Goal: Check status: Check status

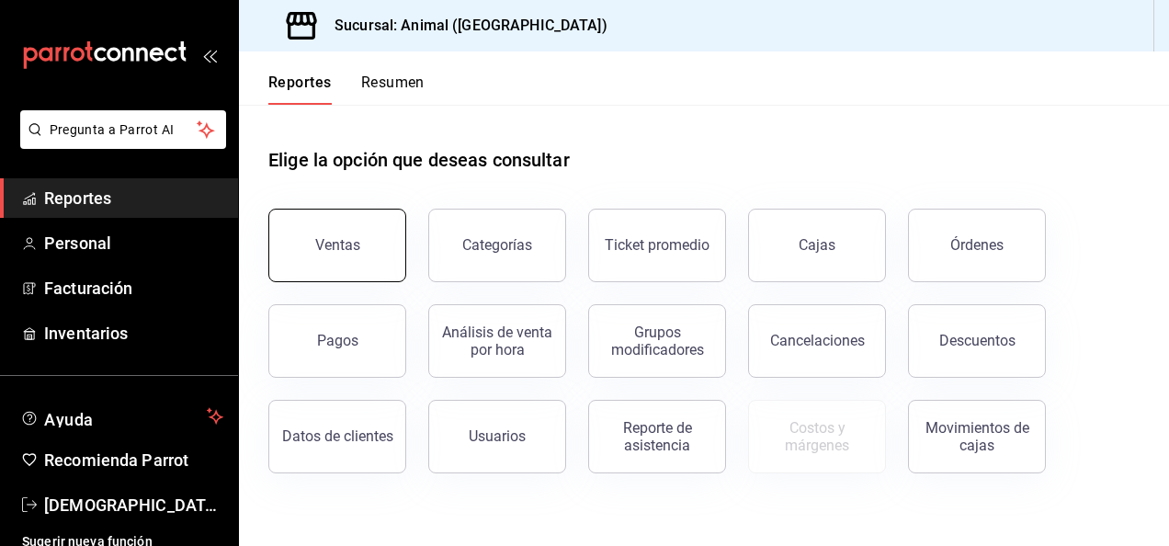
click at [341, 277] on div "Ventas" at bounding box center [326, 234] width 160 height 96
click at [368, 255] on button "Ventas" at bounding box center [337, 245] width 138 height 73
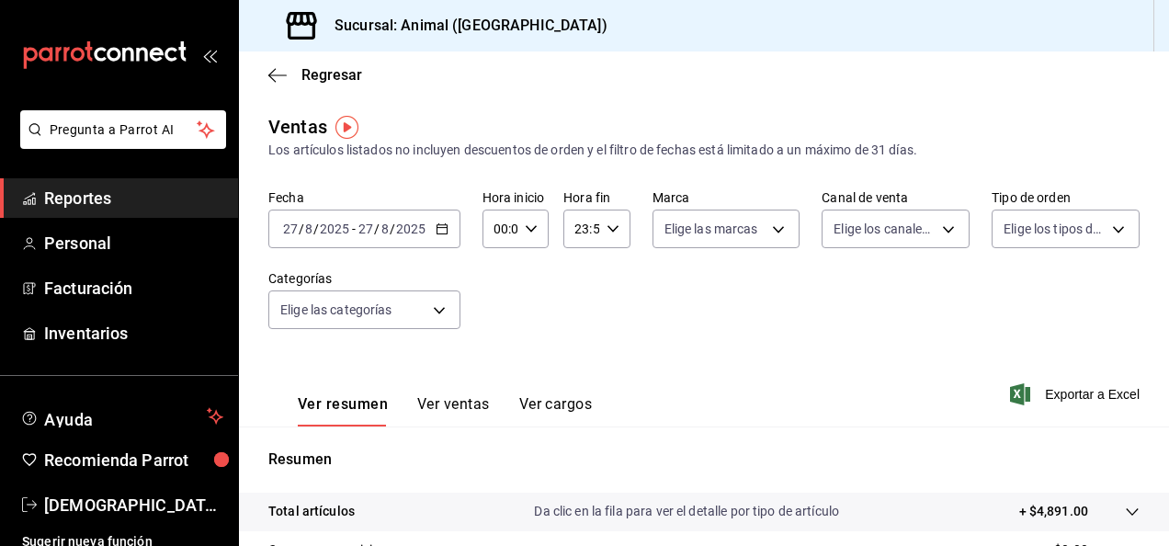
click at [445, 231] on icon "button" at bounding box center [441, 228] width 13 height 13
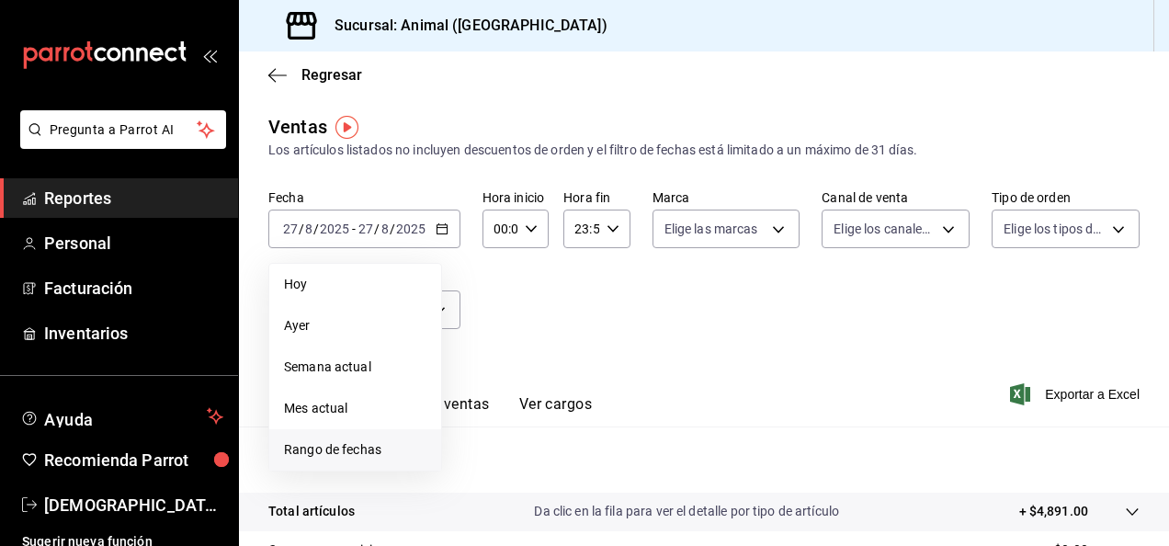
click at [345, 437] on li "Rango de fechas" at bounding box center [355, 449] width 172 height 41
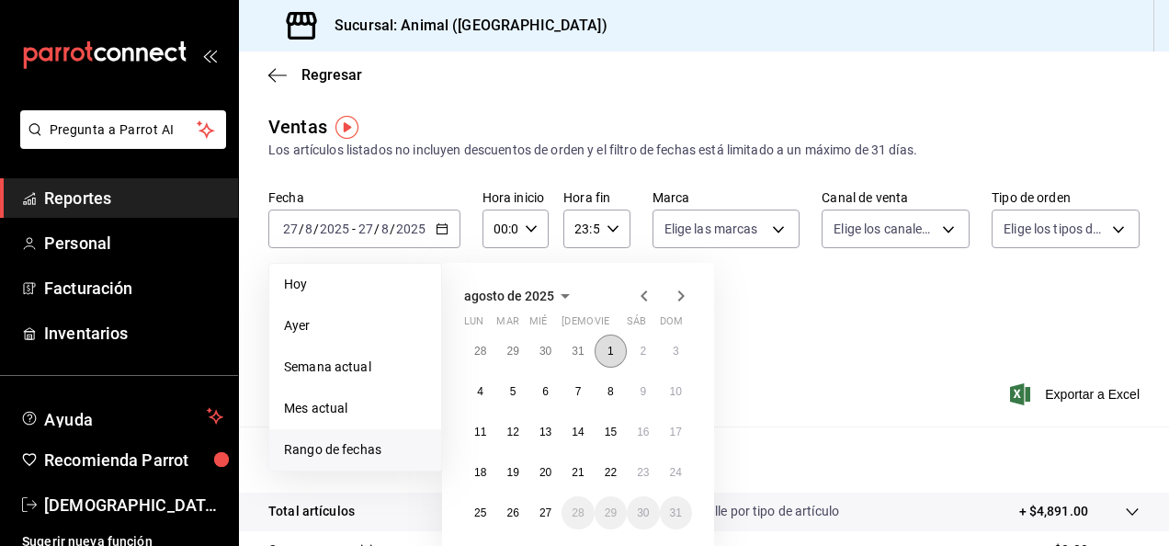
click at [614, 348] on button "1" at bounding box center [610, 350] width 32 height 33
click at [546, 509] on abbr "27" at bounding box center [545, 512] width 12 height 13
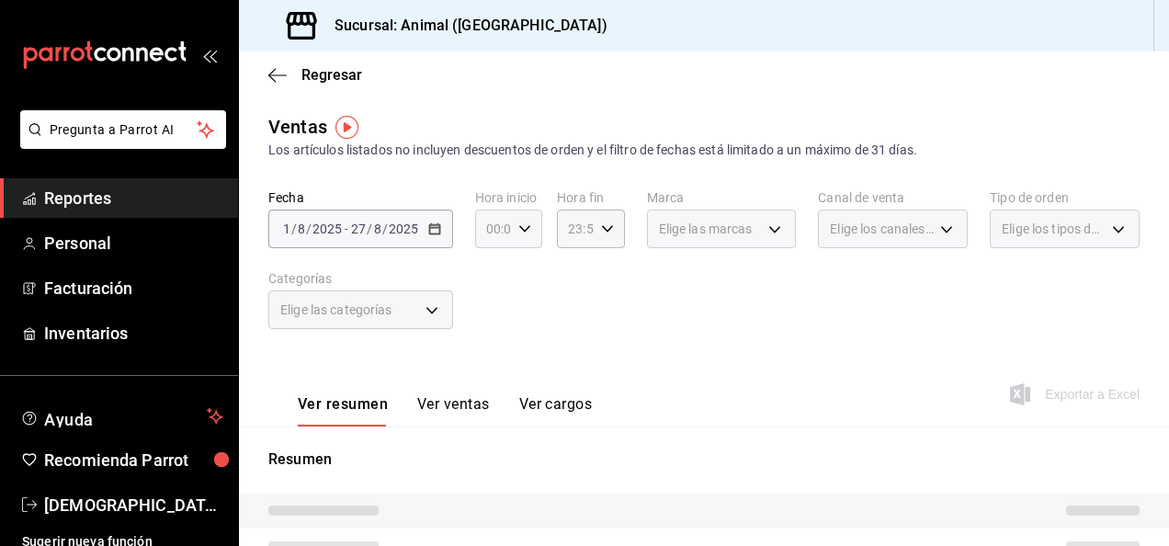
click at [524, 233] on icon "button" at bounding box center [524, 228] width 13 height 13
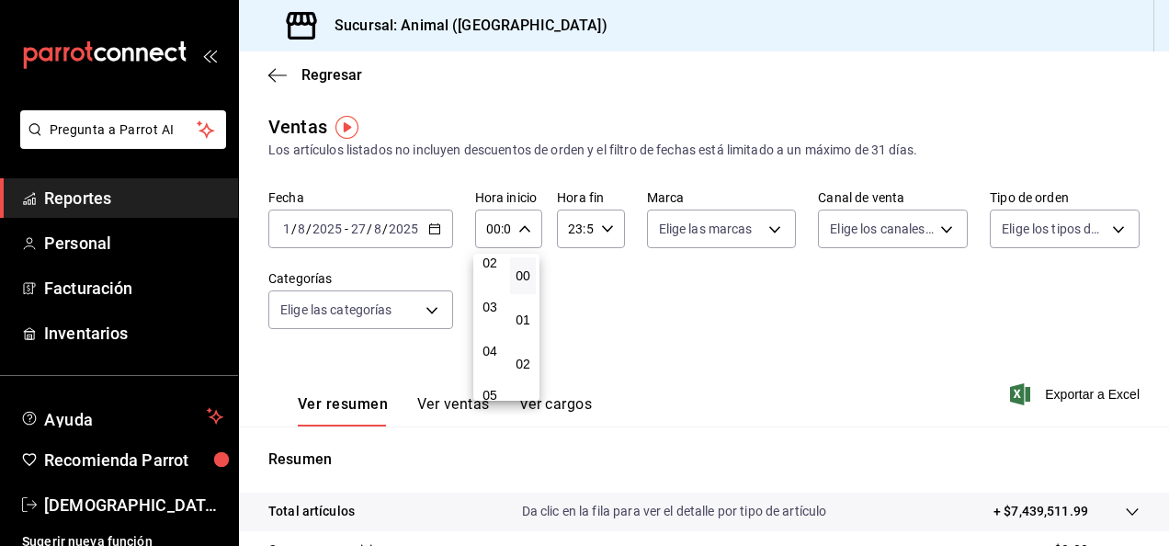
scroll to position [110, 0]
click at [491, 347] on span "04" at bounding box center [490, 341] width 4 height 15
type input "04:00"
click at [603, 224] on div at bounding box center [584, 273] width 1169 height 546
click at [603, 224] on icon "button" at bounding box center [607, 228] width 13 height 13
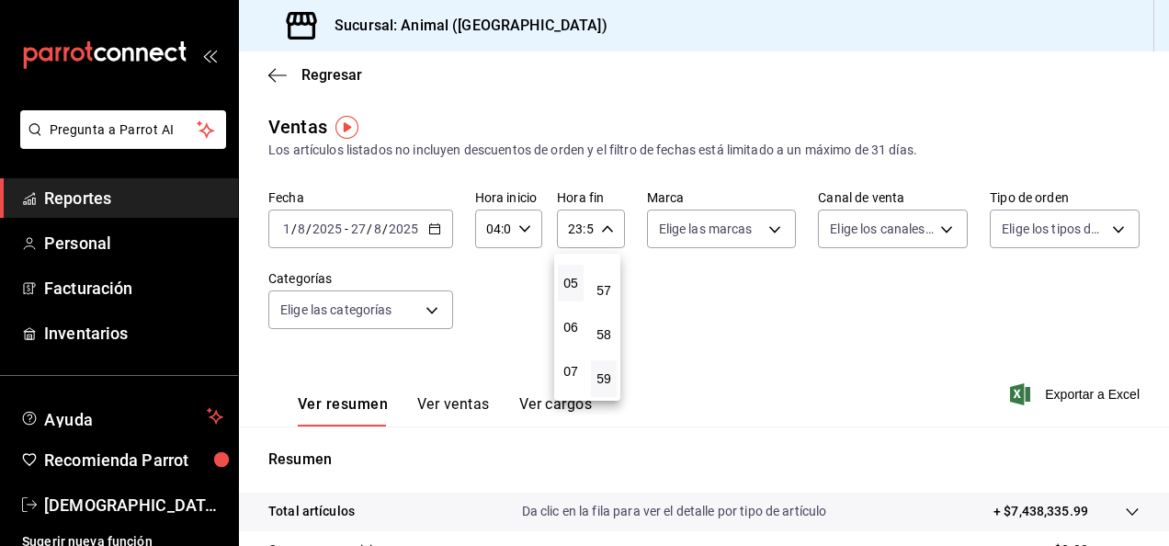
scroll to position [135, 0]
click at [573, 308] on button "04" at bounding box center [571, 317] width 26 height 37
click at [604, 286] on button "00" at bounding box center [604, 275] width 26 height 37
type input "04:00"
click at [1159, 216] on div at bounding box center [584, 273] width 1169 height 546
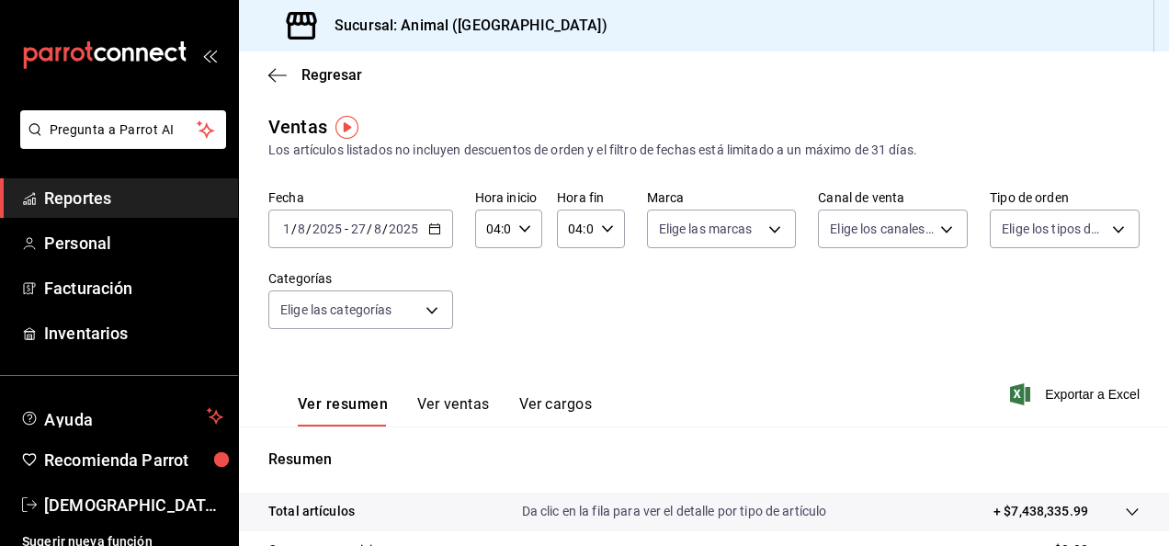
scroll to position [334, 0]
